Goal: Information Seeking & Learning: Find contact information

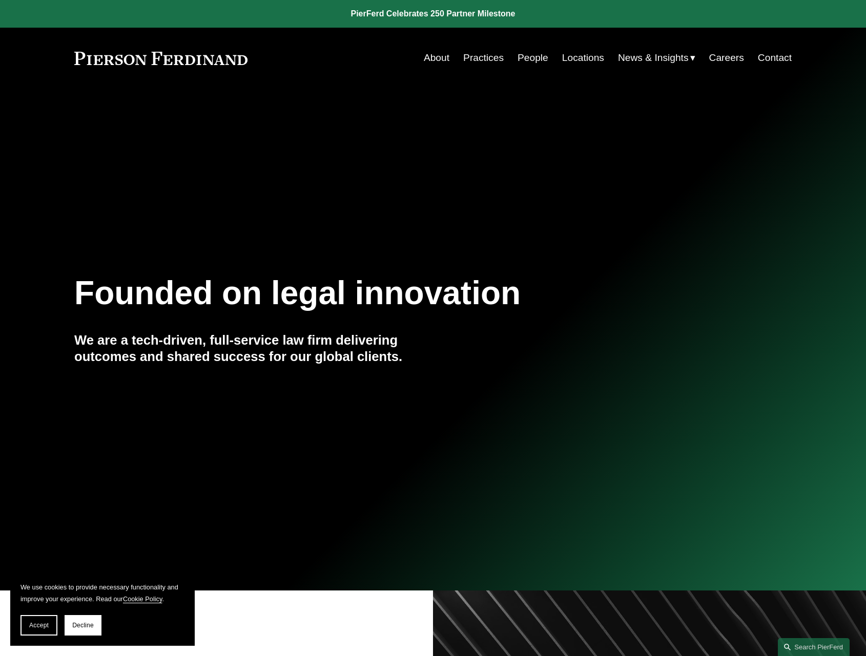
click at [530, 58] on link "People" at bounding box center [533, 57] width 31 height 19
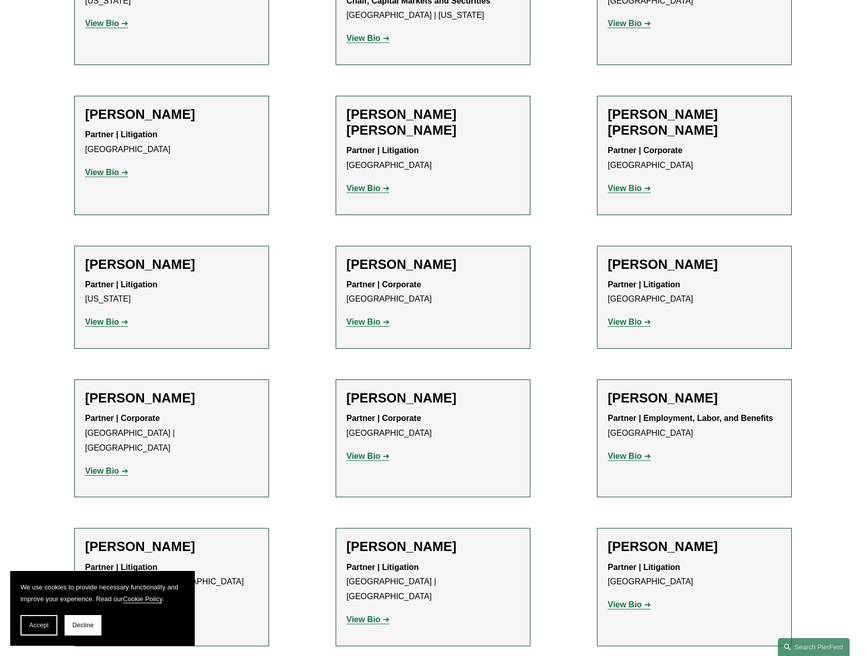
scroll to position [7328, 0]
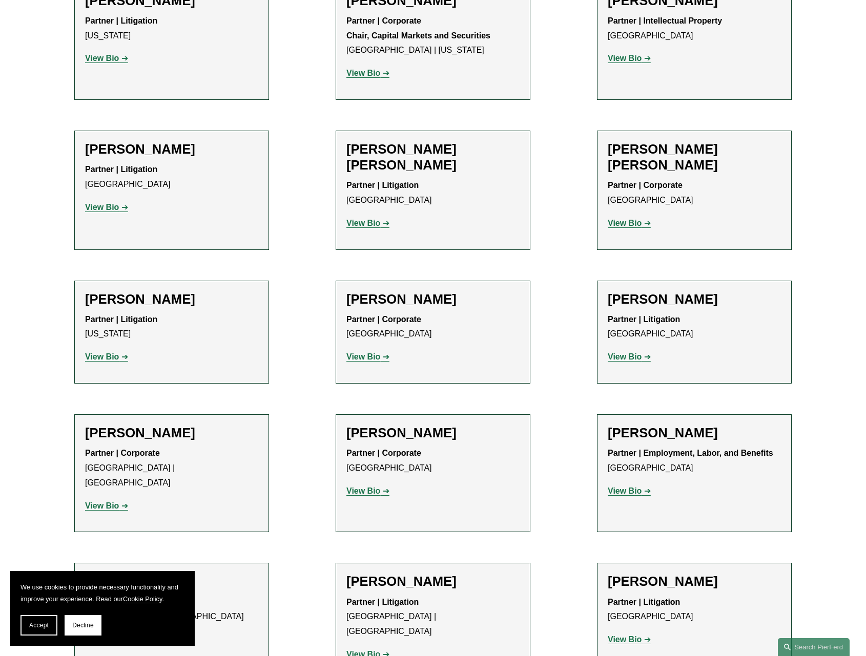
click at [626, 635] on strong "View Bio" at bounding box center [625, 639] width 34 height 9
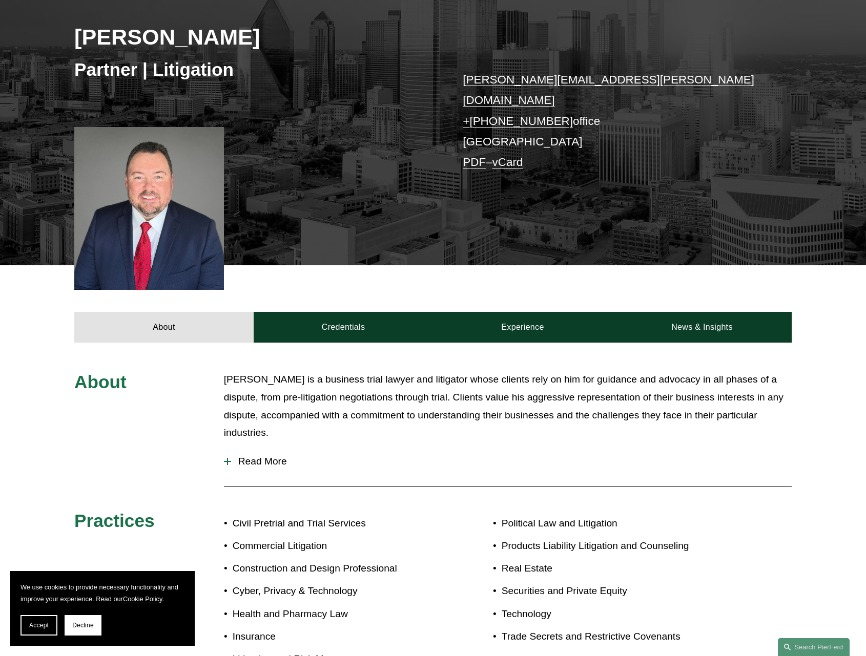
scroll to position [188, 0]
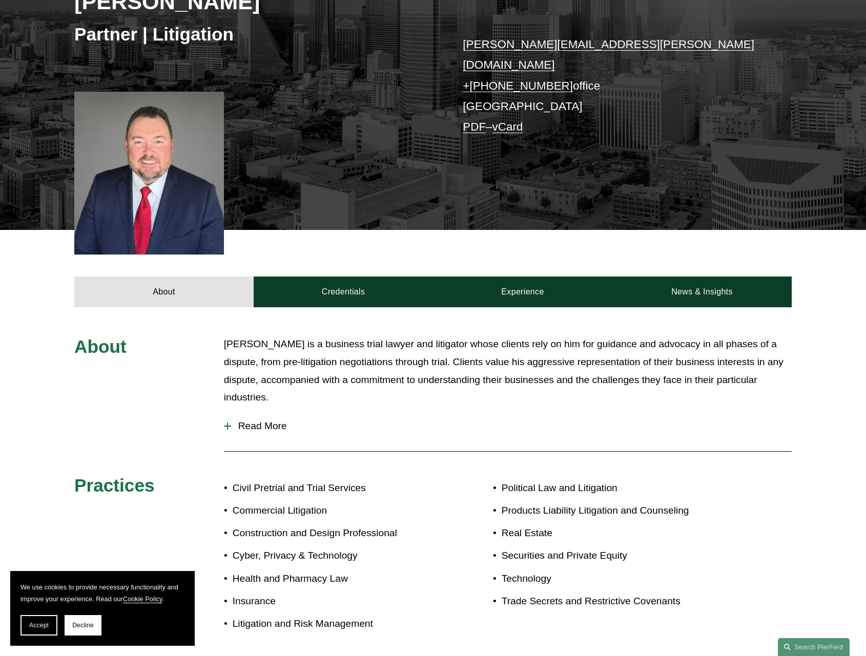
click at [229, 426] on div at bounding box center [227, 426] width 7 height 1
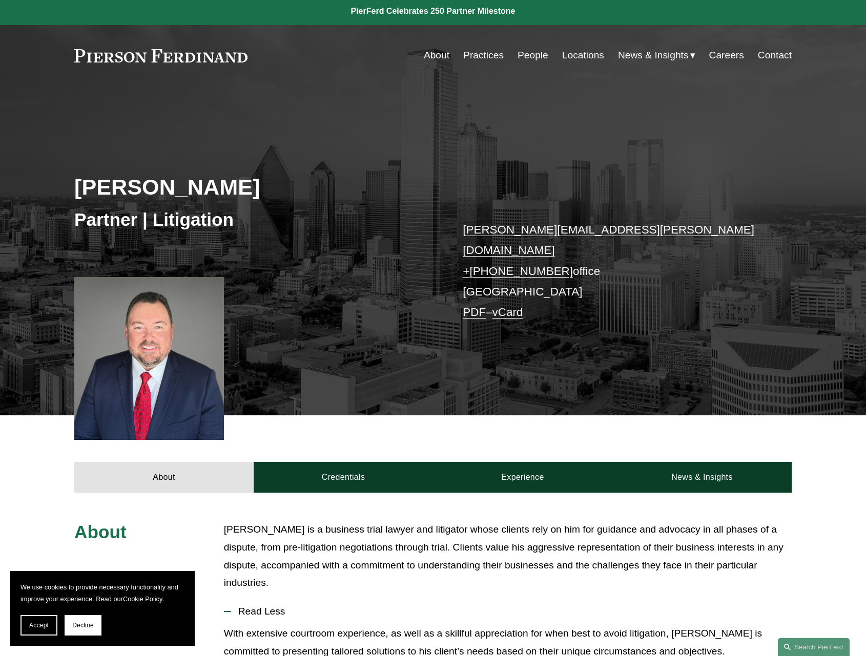
scroll to position [0, 0]
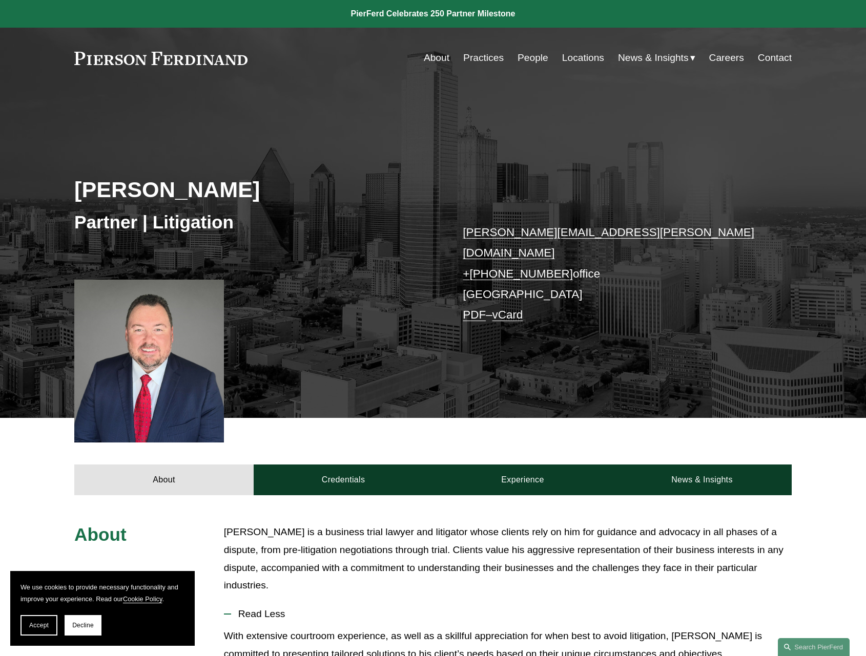
click at [349, 468] on link "Credentials" at bounding box center [343, 480] width 179 height 31
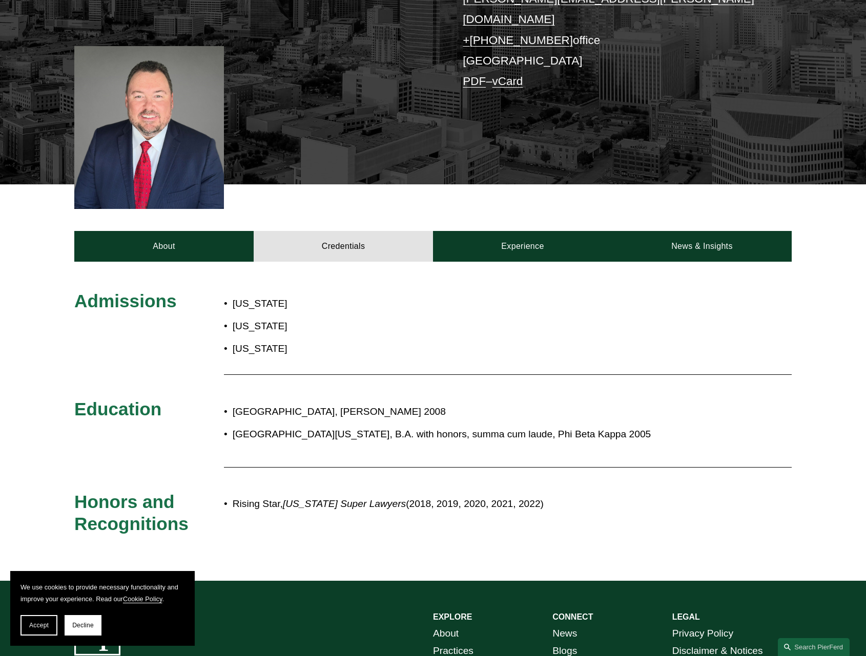
scroll to position [376, 0]
